Goal: Task Accomplishment & Management: Manage account settings

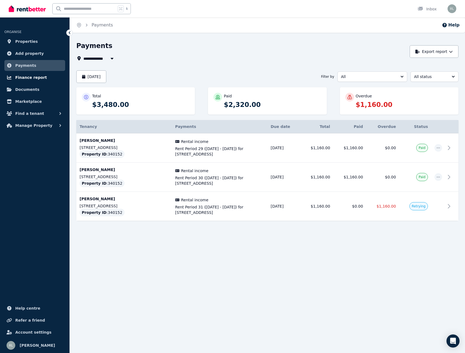
click at [28, 77] on span "Finance report" at bounding box center [31, 77] width 32 height 7
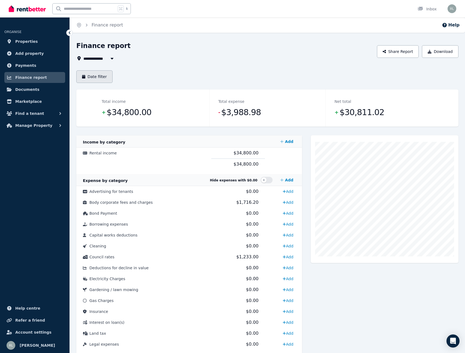
click at [102, 74] on button "Date filter" at bounding box center [94, 76] width 36 height 13
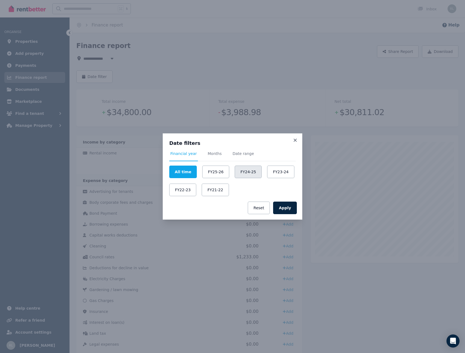
click at [245, 175] on button "FY24-25" at bounding box center [248, 171] width 27 height 13
click at [284, 212] on button "Apply" at bounding box center [285, 207] width 24 height 13
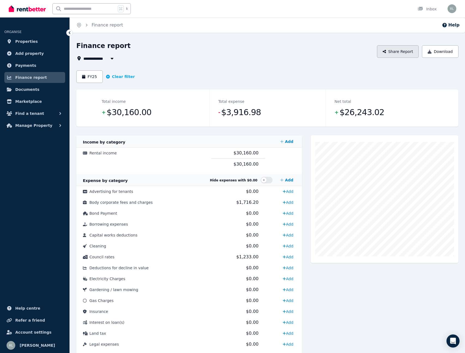
click at [407, 54] on button "Share Report" at bounding box center [398, 51] width 42 height 13
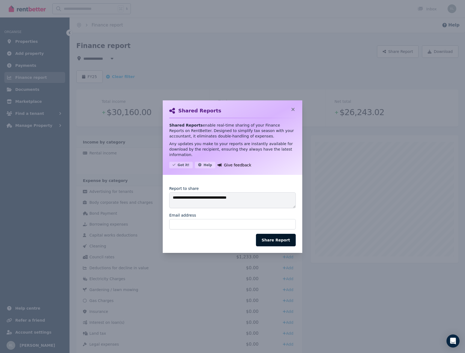
click at [270, 244] on button "Share Report" at bounding box center [276, 239] width 40 height 13
click at [295, 109] on icon at bounding box center [292, 109] width 5 height 5
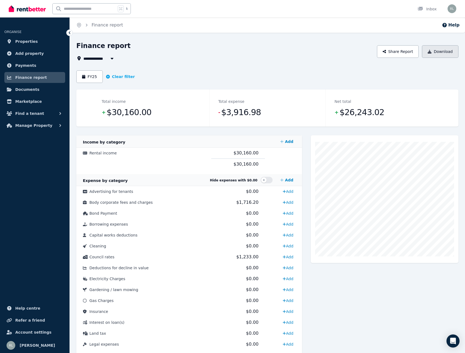
click at [436, 52] on button "Download" at bounding box center [440, 51] width 37 height 13
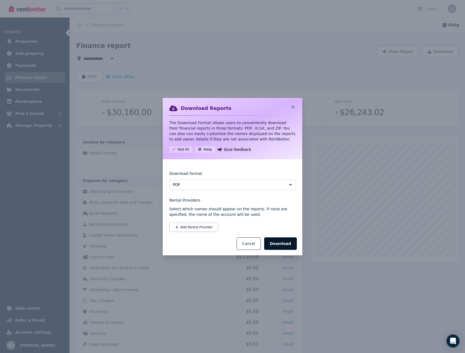
click at [278, 241] on button "Download" at bounding box center [280, 243] width 33 height 13
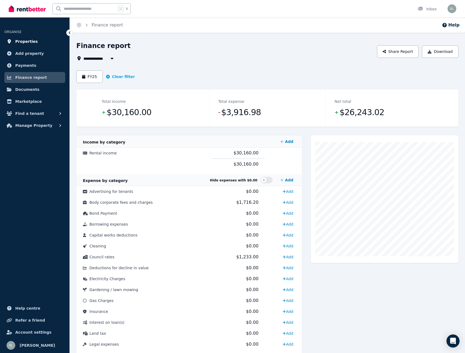
click at [29, 44] on span "Properties" at bounding box center [26, 41] width 23 height 7
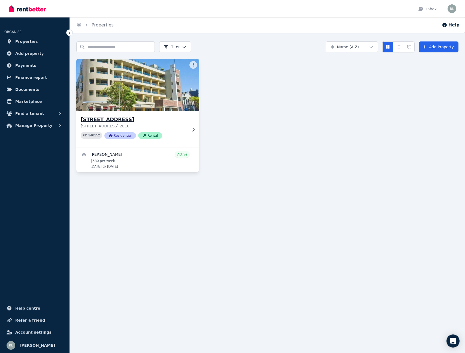
click at [137, 108] on img at bounding box center [137, 84] width 129 height 55
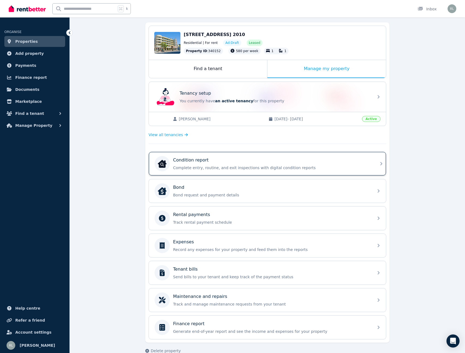
scroll to position [58, 0]
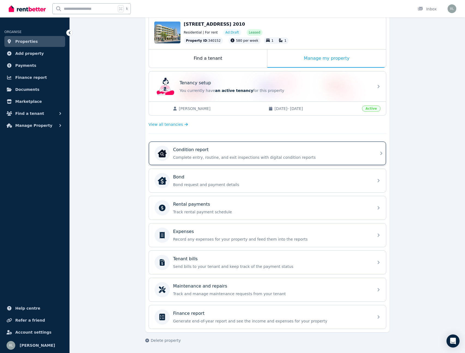
click at [192, 217] on div "Rental payments Track rental payment schedule" at bounding box center [267, 207] width 237 height 23
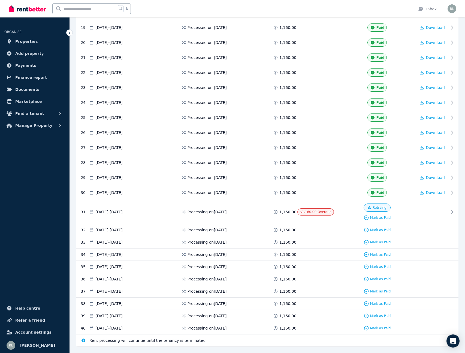
scroll to position [394, 0]
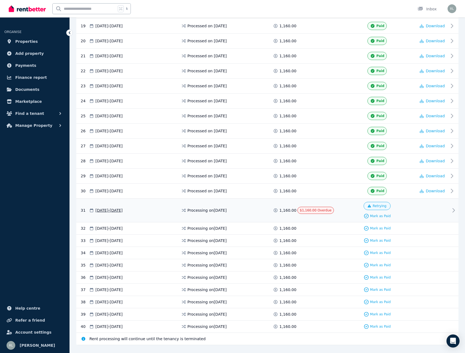
click at [319, 209] on span "$1,160.00 Overdue" at bounding box center [316, 210] width 32 height 4
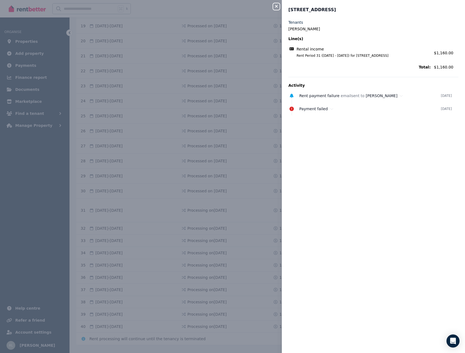
click at [278, 5] on icon "button" at bounding box center [276, 6] width 7 height 4
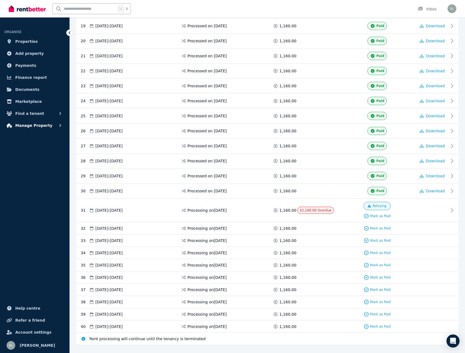
click at [40, 127] on span "Manage Property" at bounding box center [33, 125] width 37 height 7
